Goal: Information Seeking & Learning: Learn about a topic

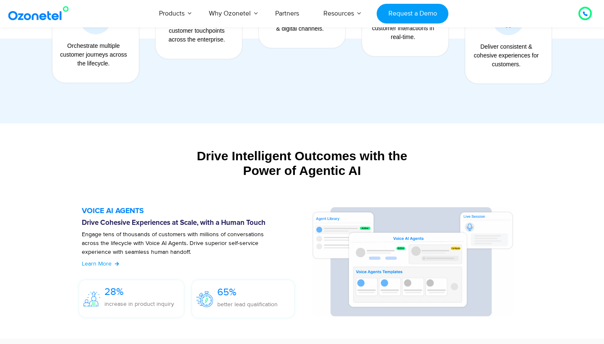
scroll to position [804, 0]
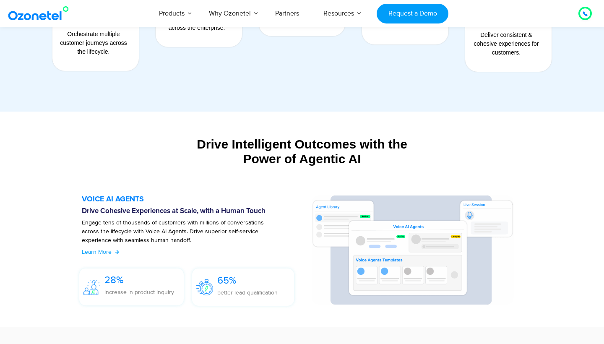
click at [583, 6] on div at bounding box center [585, 13] width 23 height 23
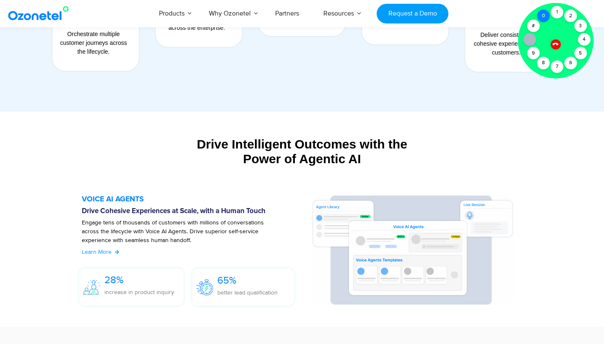
click at [547, 16] on div "0" at bounding box center [543, 16] width 13 height 13
click at [556, 13] on div "1" at bounding box center [557, 12] width 13 height 13
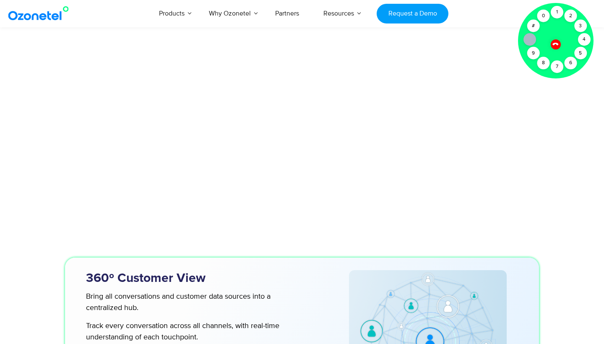
scroll to position [2278, 0]
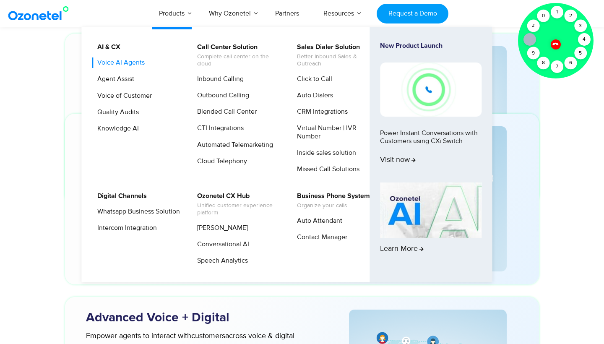
click at [136, 65] on link "Voice AI Agents" at bounding box center [119, 62] width 54 height 10
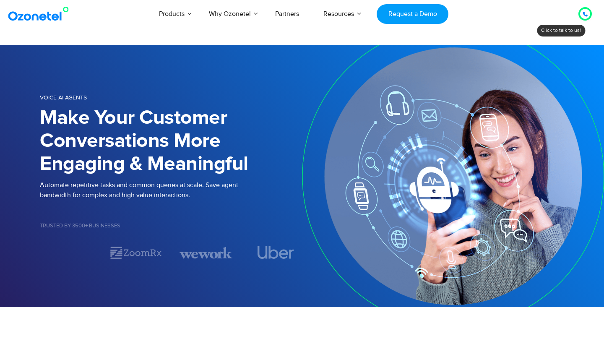
click at [584, 18] on div at bounding box center [585, 14] width 5 height 10
click at [589, 11] on div at bounding box center [585, 14] width 10 height 10
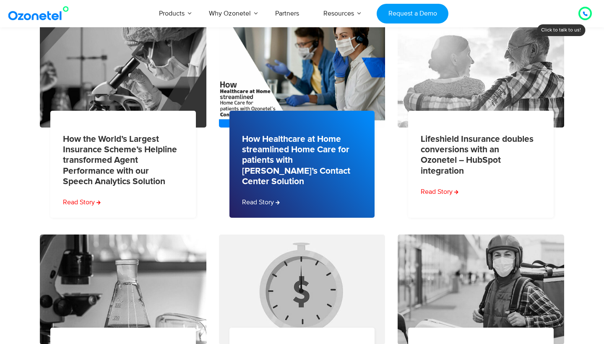
scroll to position [229, 0]
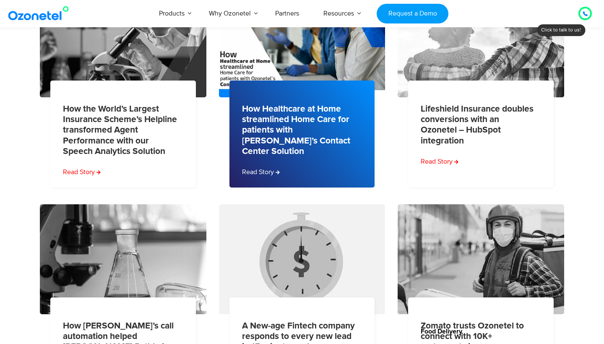
click at [284, 125] on link "How Healthcare at Home streamlined Home Care for patients with Ozonetel’s Conta…" at bounding box center [299, 130] width 115 height 53
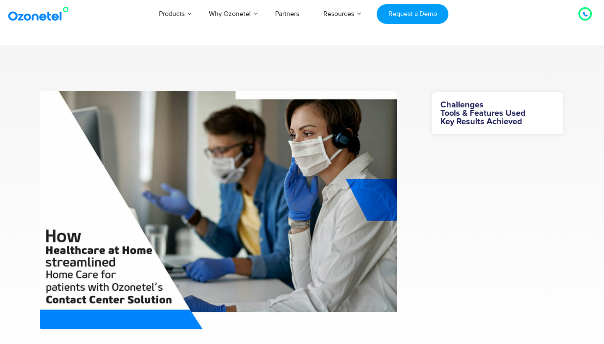
click at [589, 13] on div at bounding box center [585, 14] width 10 height 10
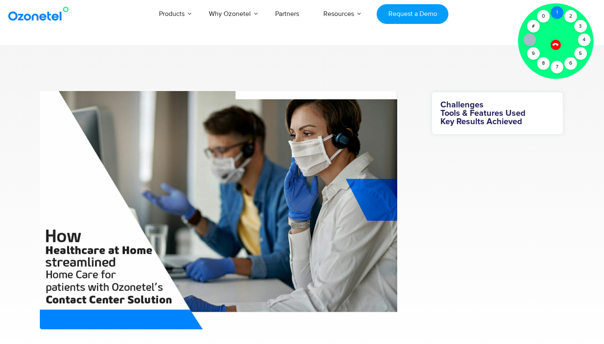
click at [561, 16] on div "1" at bounding box center [557, 12] width 13 height 13
click at [556, 46] on icon at bounding box center [555, 44] width 7 height 7
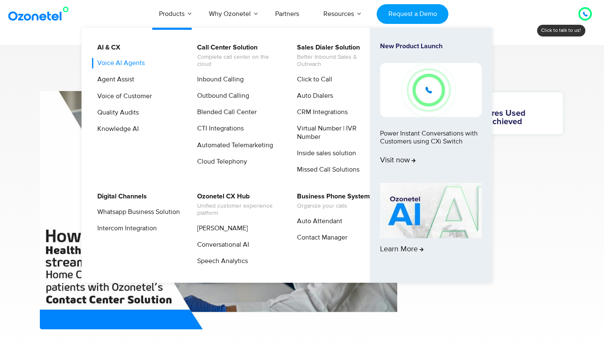
click at [130, 62] on link "Voice AI Agents" at bounding box center [119, 63] width 54 height 10
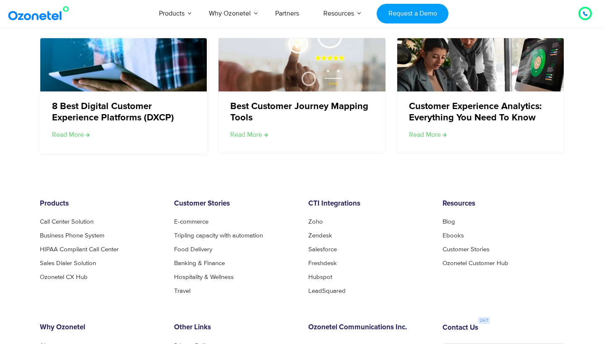
scroll to position [1615, 0]
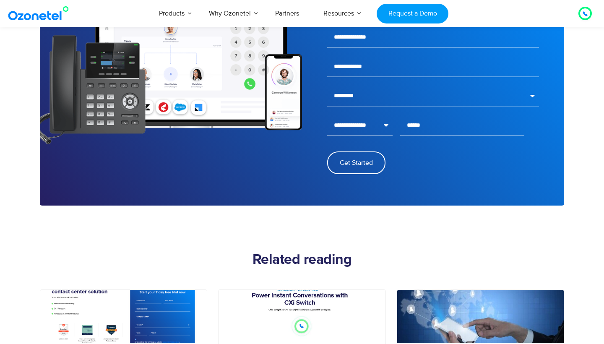
scroll to position [1220, 0]
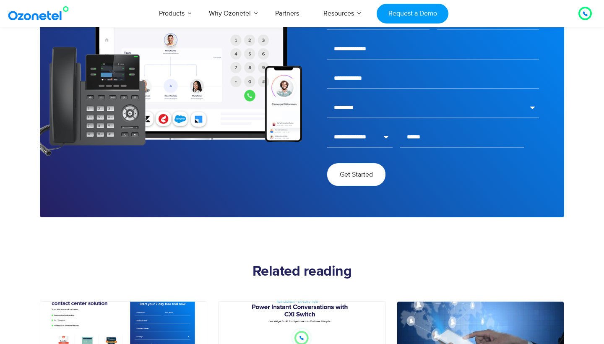
click at [365, 180] on button "Get Started" at bounding box center [356, 174] width 58 height 23
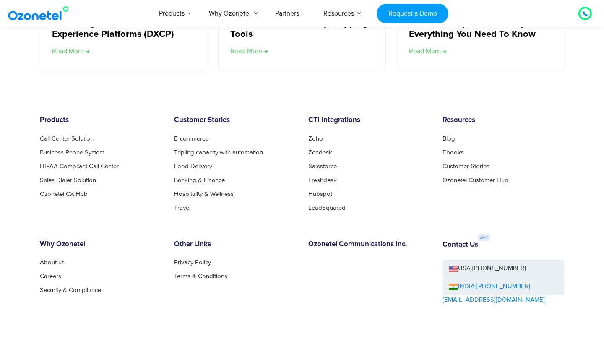
scroll to position [1747, 0]
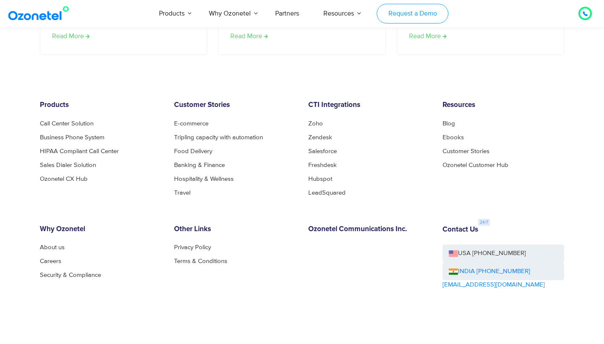
click at [420, 22] on link "Request a Demo" at bounding box center [413, 14] width 72 height 20
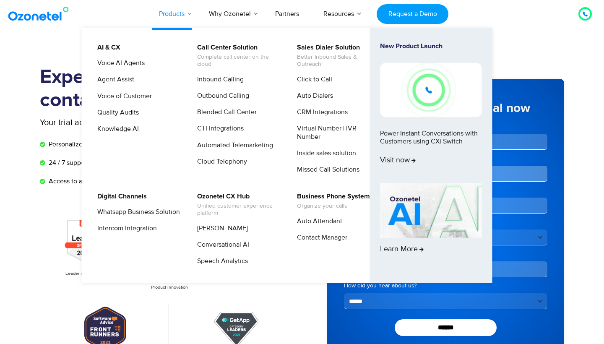
click at [183, 13] on link "Products" at bounding box center [172, 14] width 50 height 28
